Goal: Task Accomplishment & Management: Use online tool/utility

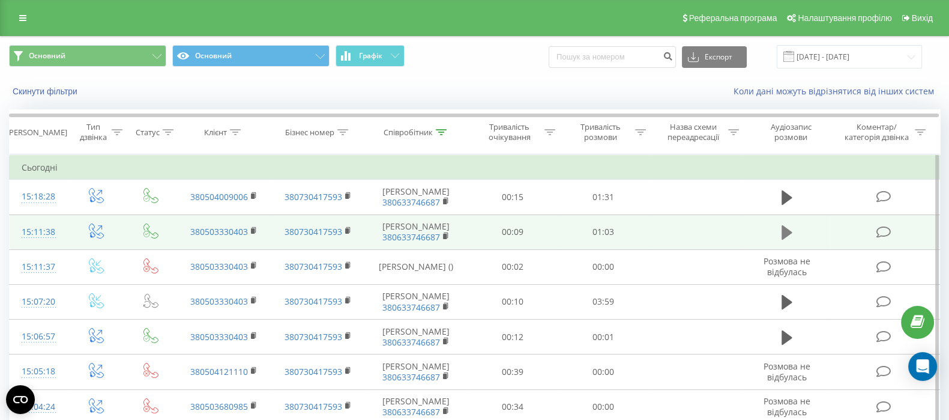
click at [783, 236] on icon at bounding box center [786, 232] width 11 height 14
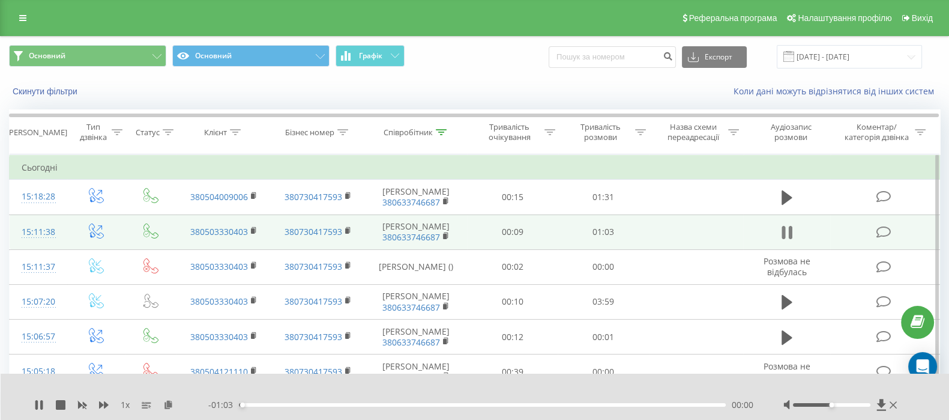
click at [781, 224] on icon at bounding box center [786, 232] width 11 height 17
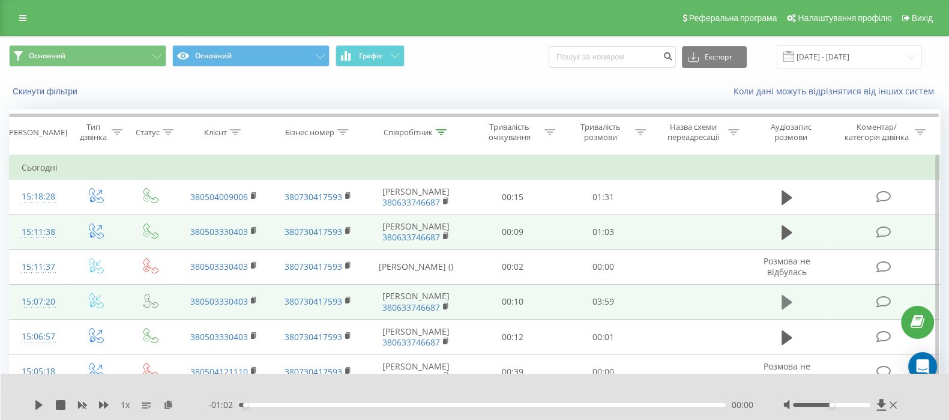
click at [783, 298] on icon at bounding box center [786, 302] width 11 height 14
click at [167, 401] on icon at bounding box center [168, 404] width 10 height 8
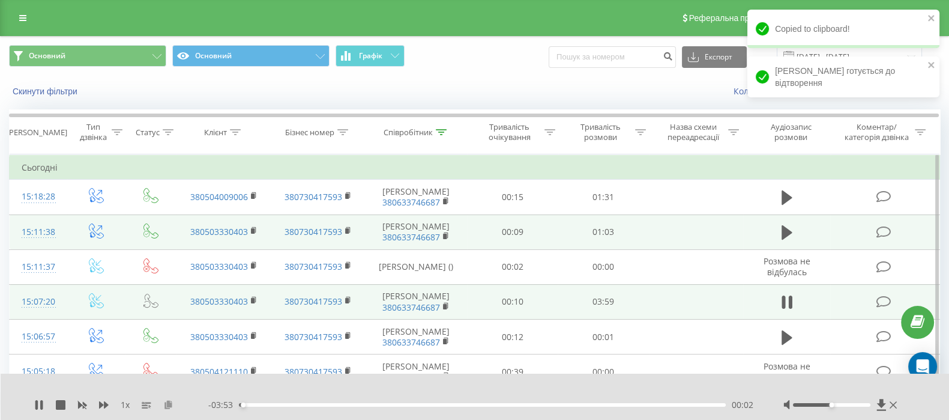
click at [168, 402] on icon at bounding box center [168, 404] width 10 height 8
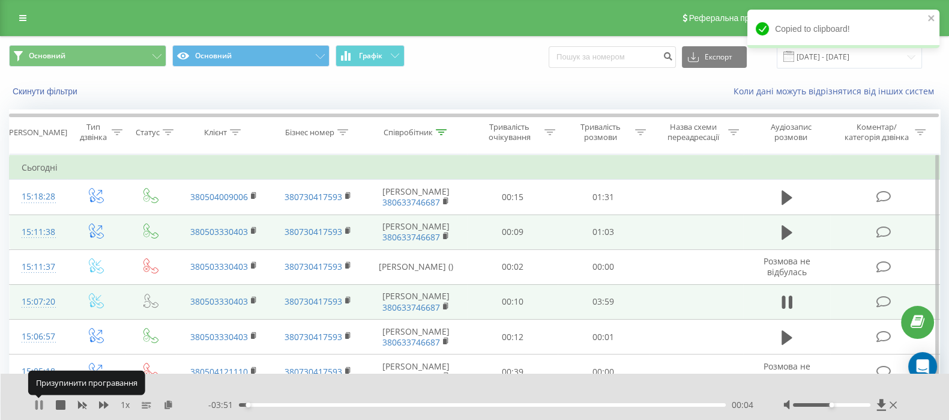
click at [38, 402] on icon at bounding box center [39, 405] width 10 height 10
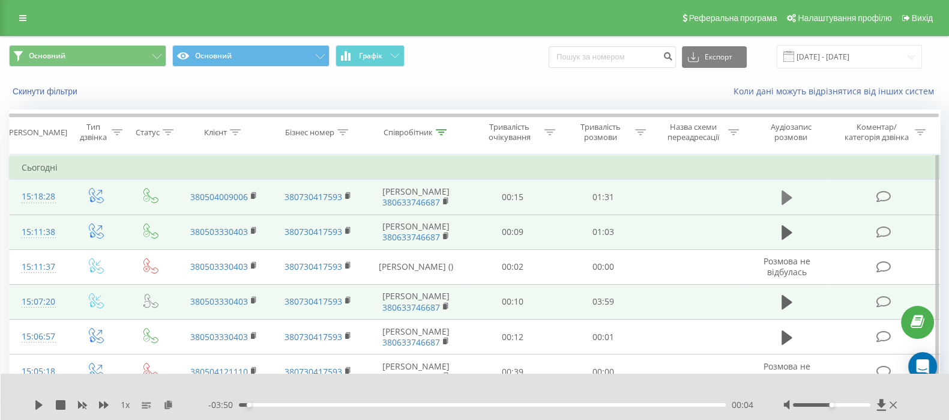
click at [790, 200] on icon at bounding box center [786, 197] width 11 height 17
click at [786, 197] on icon at bounding box center [786, 197] width 11 height 17
click at [166, 403] on icon at bounding box center [168, 404] width 10 height 8
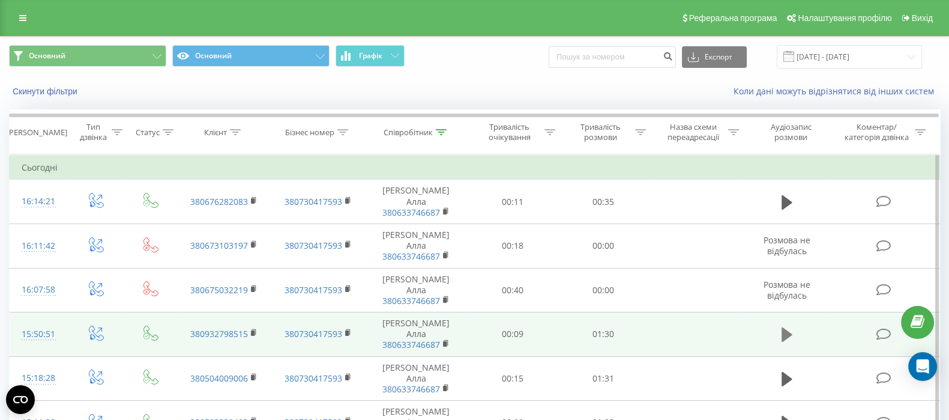
click at [781, 325] on button at bounding box center [787, 334] width 18 height 18
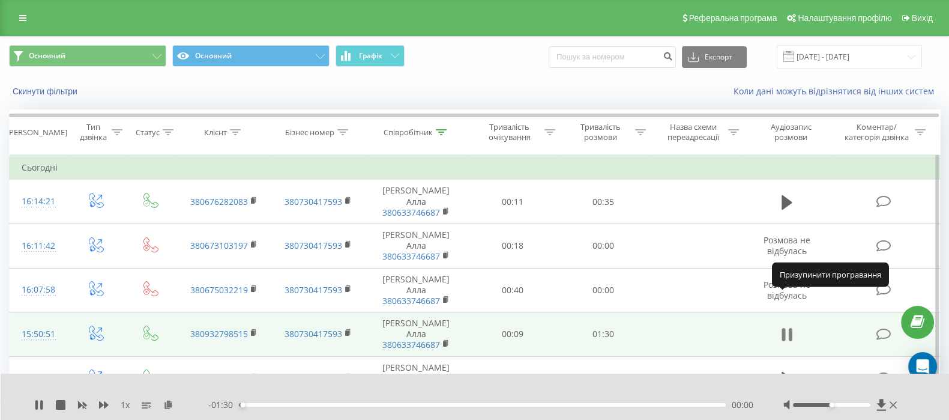
click at [785, 326] on icon at bounding box center [786, 334] width 11 height 17
click at [785, 327] on icon at bounding box center [786, 334] width 11 height 14
click at [785, 326] on icon at bounding box center [786, 334] width 11 height 17
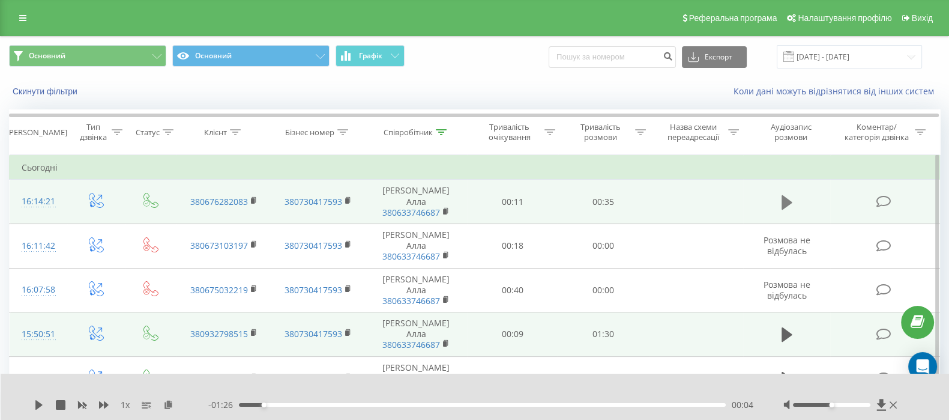
click at [786, 194] on icon at bounding box center [786, 202] width 11 height 17
click at [789, 196] on icon at bounding box center [791, 202] width 4 height 13
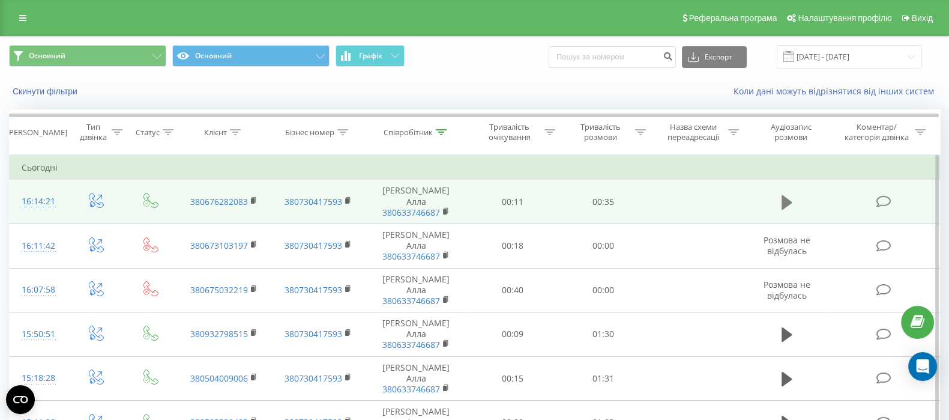
click at [787, 197] on icon at bounding box center [786, 201] width 11 height 14
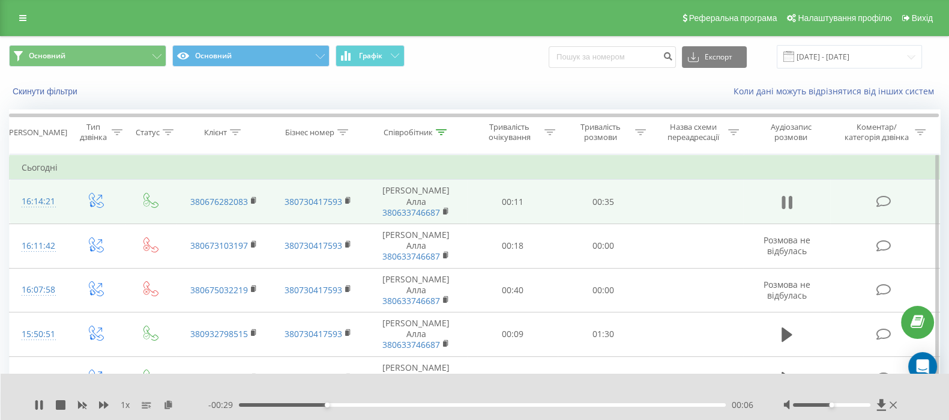
click at [783, 197] on icon at bounding box center [783, 202] width 4 height 13
click at [166, 400] on icon at bounding box center [168, 404] width 10 height 8
